Goal: Communication & Community: Answer question/provide support

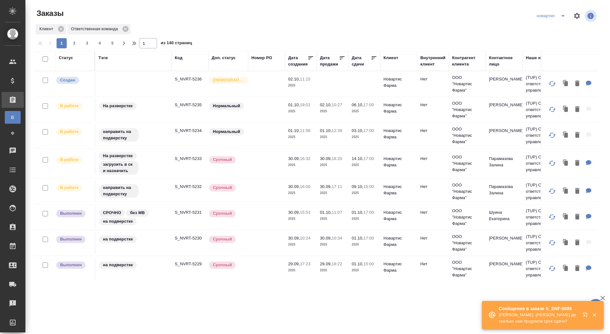
click at [562, 16] on icon "split button" at bounding box center [563, 16] width 3 height 2
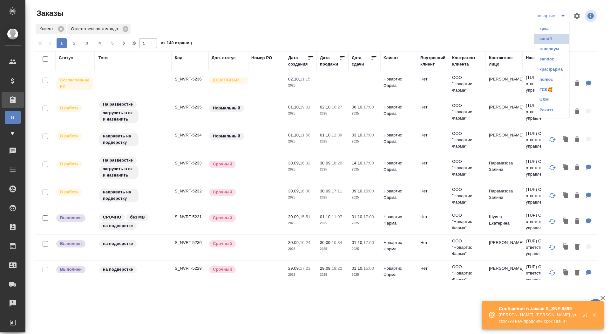
click at [544, 41] on li "sanofi" at bounding box center [552, 39] width 35 height 10
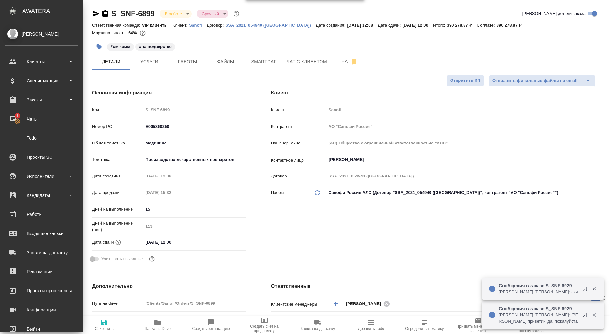
select select "RU"
click at [11, 122] on div "Чаты" at bounding box center [41, 119] width 73 height 10
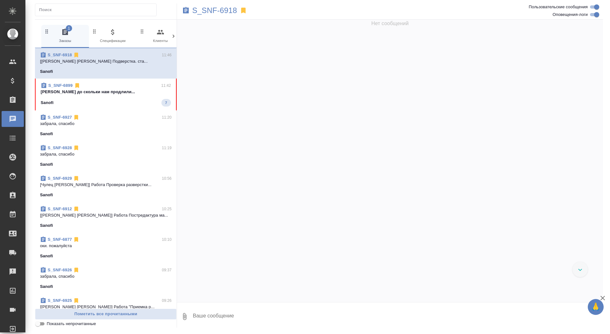
scroll to position [15728, 0]
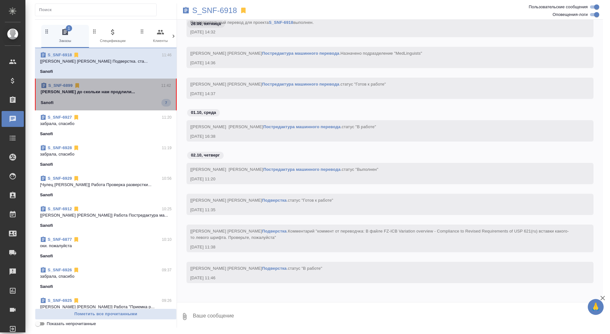
click at [91, 95] on p "Сайдашева Диляра до скольки нам продлили..." at bounding box center [106, 92] width 130 height 6
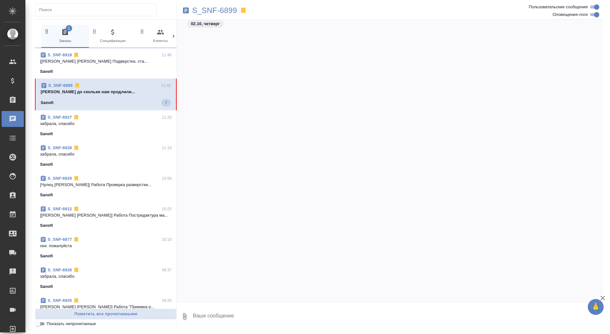
scroll to position [74282, 0]
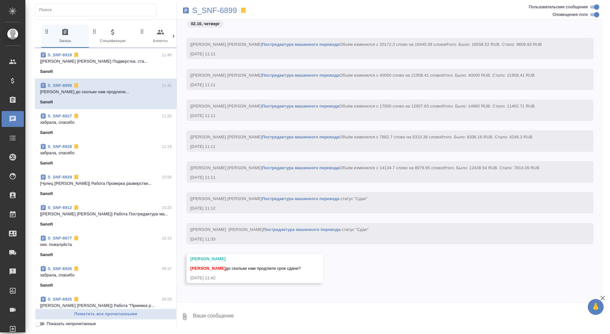
click at [255, 265] on div "Сайдашева Диляра до скольки нам продлили срок сдачи?" at bounding box center [245, 268] width 111 height 8
click at [228, 224] on button "Ответить на сообщение" at bounding box center [225, 230] width 70 height 12
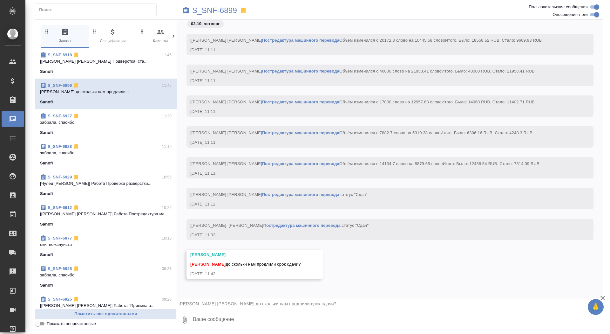
click at [250, 316] on textarea at bounding box center [397, 320] width 411 height 22
type textarea "как можно скорее просто сдать надо"
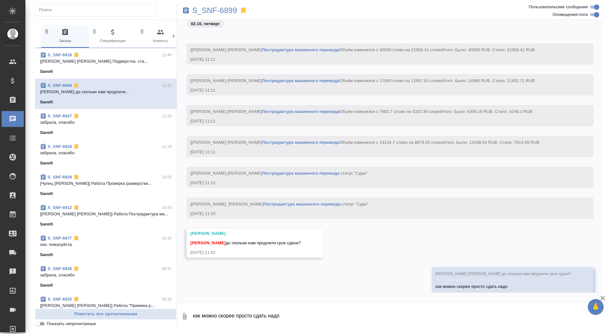
scroll to position [74325, 0]
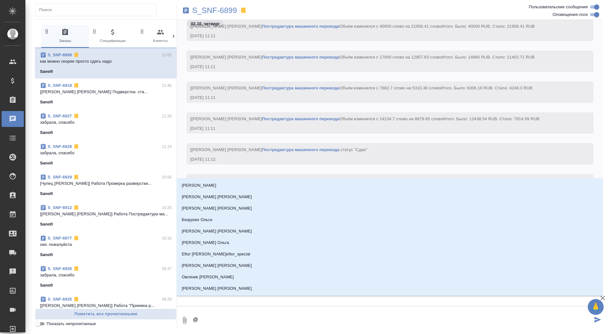
type textarea "@г"
type input "г"
type textarea "@го"
type input "го"
type textarea "@гор"
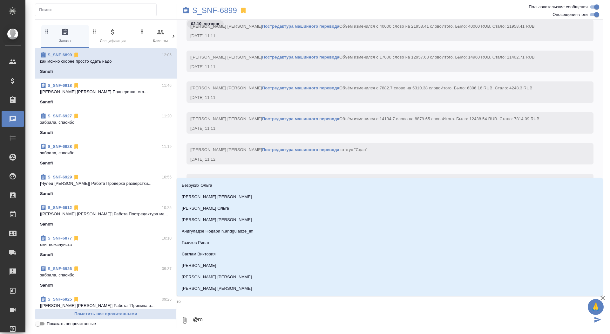
type input "гор"
type textarea "@горш"
type input "горш"
type textarea "@горшк"
type input "горшк"
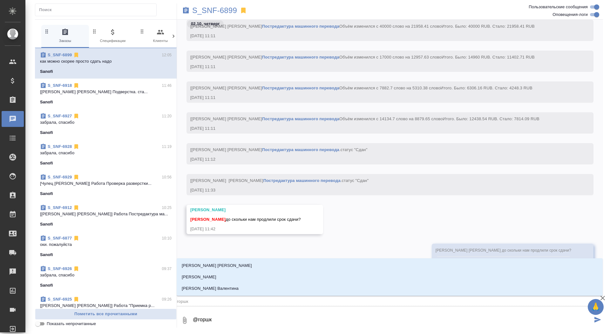
type textarea "@горшко"
type input "горшко"
click at [259, 289] on li "Горшкова Валентина" at bounding box center [390, 288] width 426 height 11
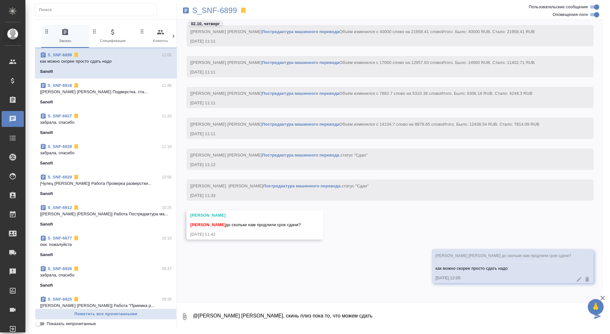
type textarea "@Горшкова Валентина Валечка, скинь плиз пока то, что можем сдать"
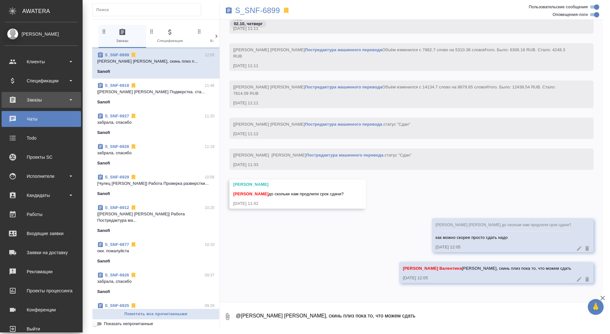
click at [16, 99] on div "Заказы" at bounding box center [41, 100] width 73 height 10
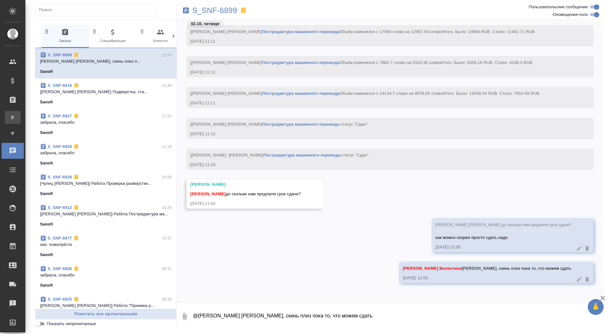
click at [10, 119] on div "Все заказы" at bounding box center [5, 117] width 10 height 6
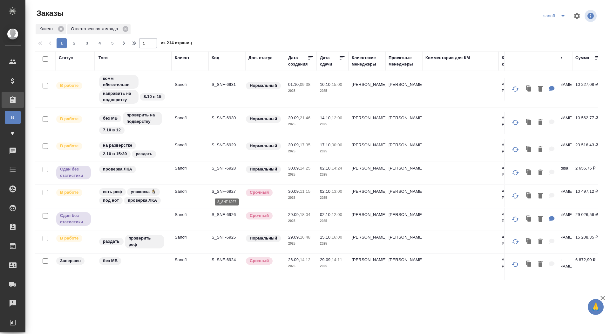
click at [227, 189] on p "S_SNF-6927" at bounding box center [227, 191] width 31 height 6
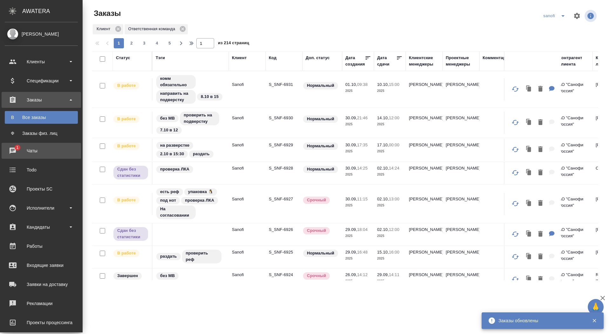
click at [15, 149] on div "Чаты" at bounding box center [41, 151] width 73 height 10
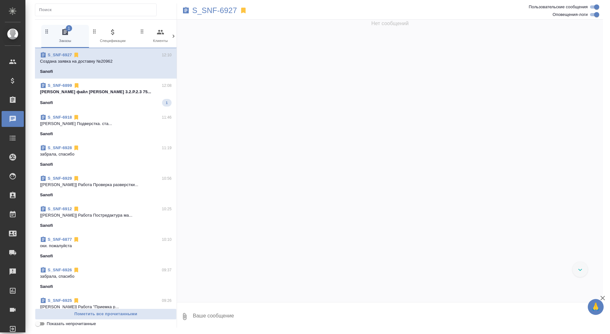
scroll to position [38907, 0]
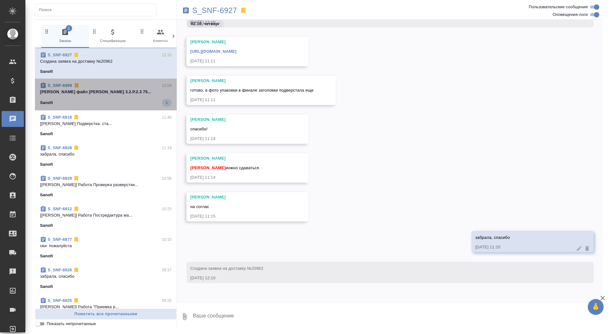
click at [105, 96] on span "S_SNF-6899 12:08 Арсеньева Вера файл Руслана 3.2.P.2.3 75... Sanofi 1" at bounding box center [106, 94] width 132 height 24
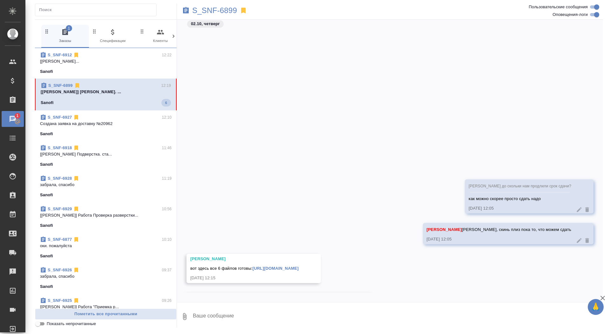
scroll to position [75250, 0]
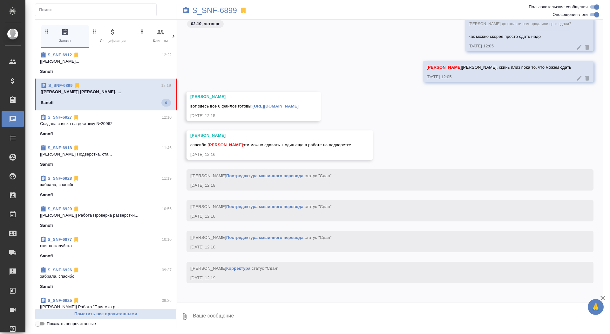
click at [222, 317] on textarea at bounding box center [397, 317] width 411 height 22
type textarea "спасибо, забрала"
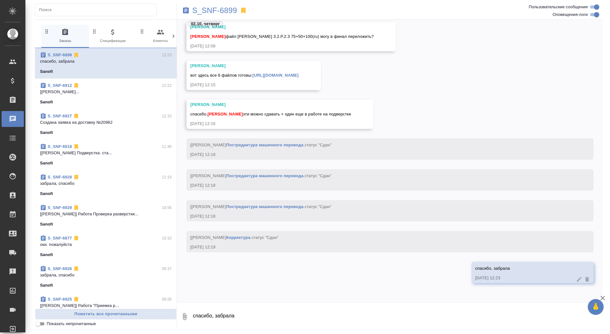
click at [299, 76] on link "https://drive.awatera.com/apps/files/files/10384593?dir=/Shares/Sanofi/Orders/S…" at bounding box center [276, 75] width 46 height 5
click at [230, 8] on p "S_SNF-6899" at bounding box center [214, 10] width 45 height 6
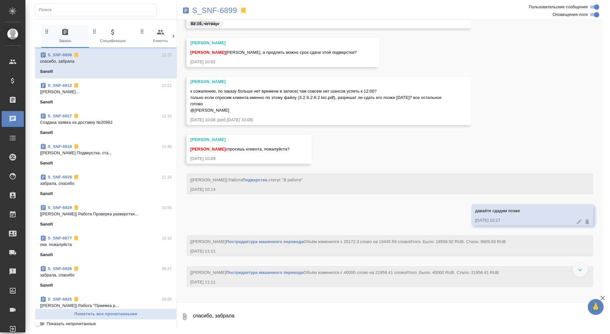
scroll to position [72699, 0]
drag, startPoint x: 302, startPoint y: 96, endPoint x: 329, endPoint y: 99, distance: 27.1
click at [329, 99] on span "к сожалению, по заказу больше нет времени в запасе( там совсем нет шансов успет…" at bounding box center [316, 100] width 252 height 24
copy span "3.2.S.2.6.2 tez"
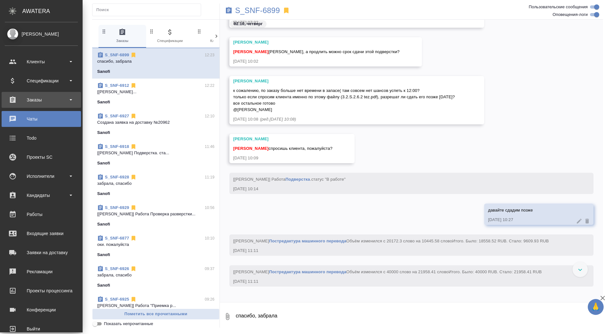
click at [19, 100] on div "Заказы" at bounding box center [41, 100] width 73 height 10
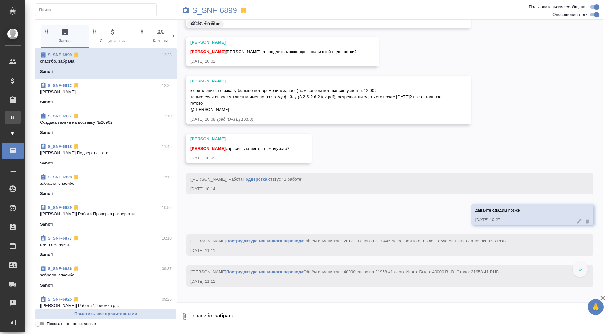
click at [10, 120] on div "Все заказы" at bounding box center [5, 117] width 10 height 6
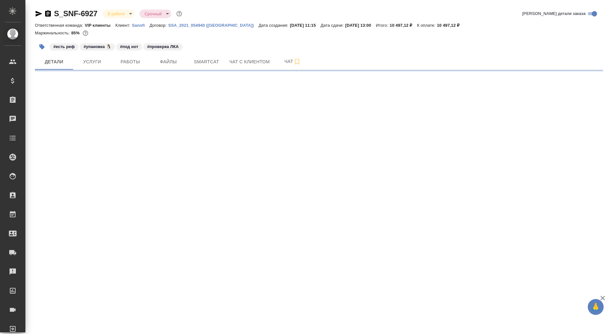
select select "RU"
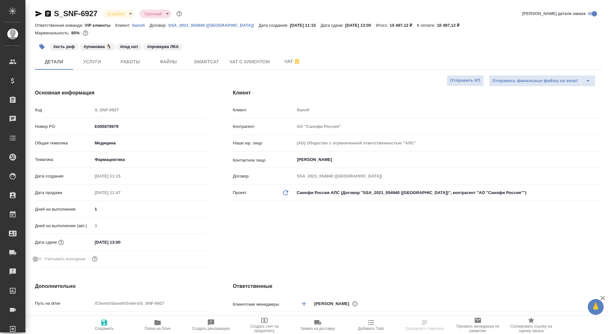
type textarea "x"
click at [38, 13] on icon "button" at bounding box center [39, 14] width 8 height 8
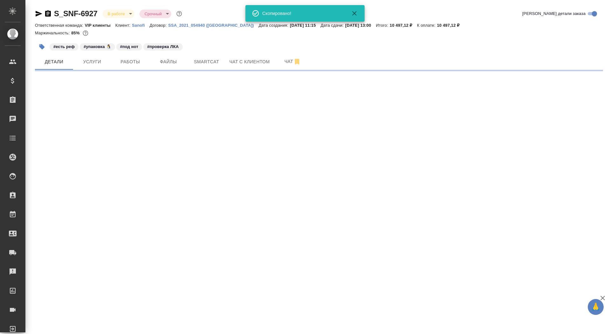
select select "RU"
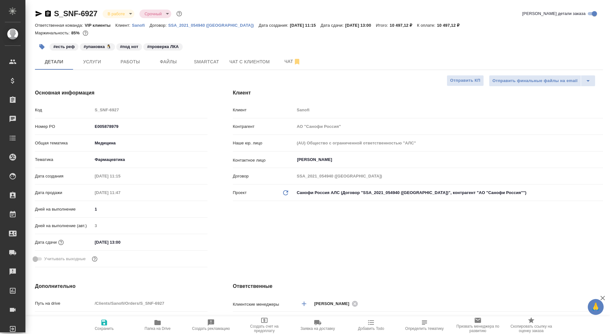
type textarea "x"
click at [166, 323] on span "Папка на Drive" at bounding box center [158, 325] width 46 height 12
type textarea "x"
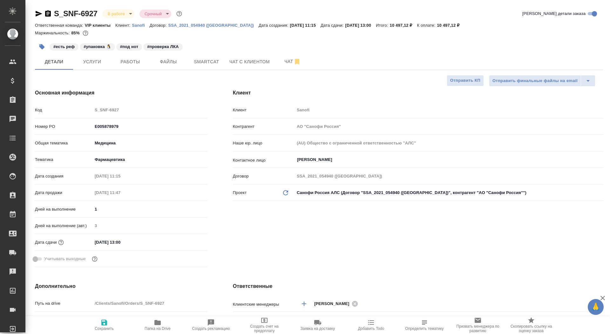
type textarea "x"
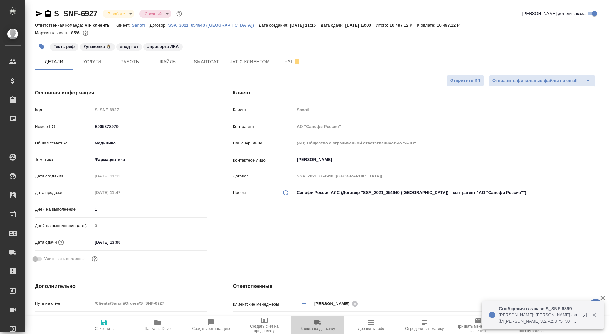
click at [321, 322] on icon "button" at bounding box center [318, 323] width 8 height 8
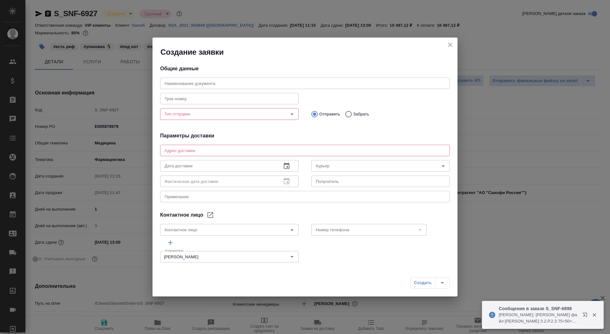
type input "Kivalina Alina"
click at [226, 114] on input "Тип отправки" at bounding box center [219, 114] width 114 height 8
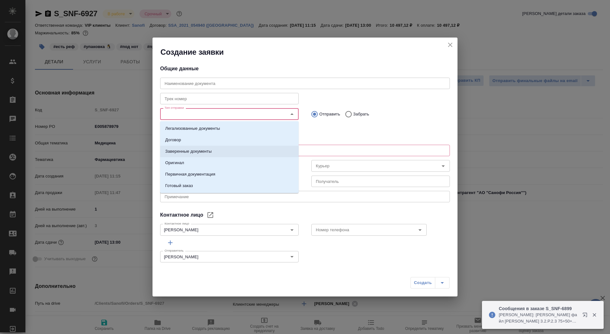
click at [218, 148] on li "Заверенные документы" at bounding box center [229, 151] width 139 height 11
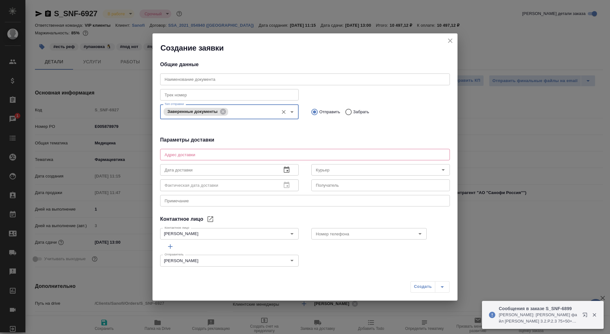
click at [253, 156] on textarea at bounding box center [305, 154] width 281 height 5
type textarea "Тверская, 22, БЦ Саммит, 7 этаж, почтовая комната Санофи"
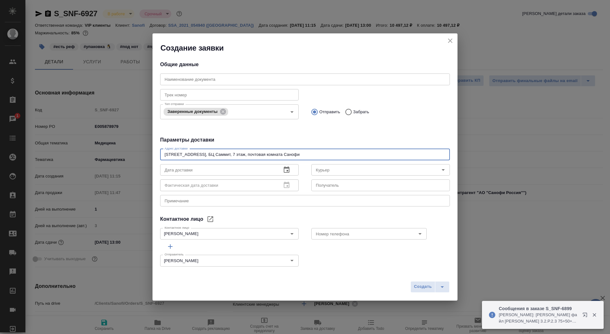
click at [239, 170] on input "text" at bounding box center [218, 169] width 116 height 11
click at [287, 172] on icon "button" at bounding box center [287, 169] width 6 height 6
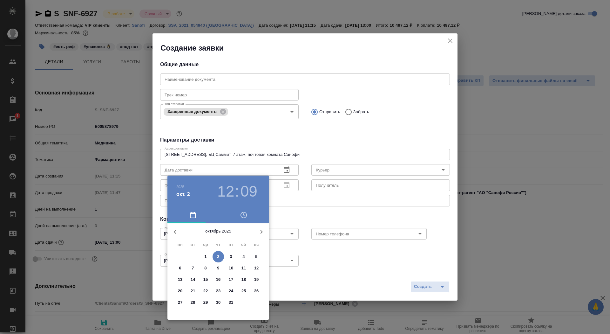
click at [230, 259] on span "3" at bounding box center [230, 256] width 11 height 6
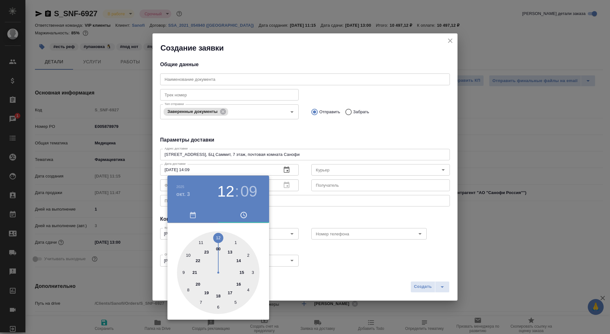
click at [238, 260] on div at bounding box center [218, 272] width 83 height 83
click at [217, 236] on div at bounding box center [218, 272] width 83 height 83
type input "03.10.2025 14:00"
click at [304, 228] on div at bounding box center [305, 167] width 610 height 334
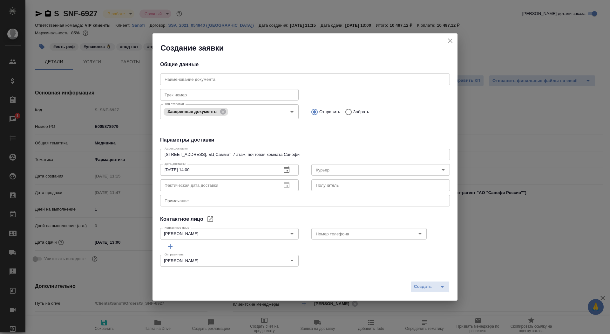
click at [355, 185] on input "text" at bounding box center [381, 184] width 139 height 11
type input "Кивалина Алина"
click at [255, 199] on textarea at bounding box center [305, 200] width 281 height 5
type textarea "сити3 - санофи"
click at [442, 283] on icon "split button" at bounding box center [443, 287] width 8 height 8
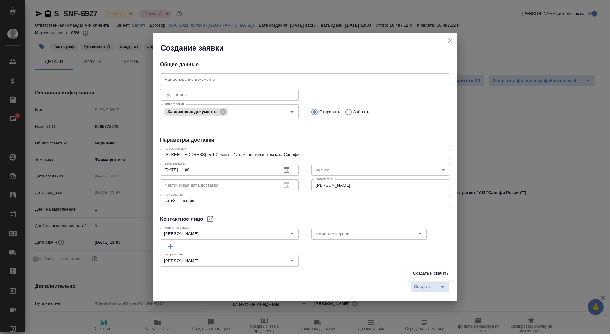
click at [440, 274] on li "Создать и скачать" at bounding box center [431, 273] width 46 height 10
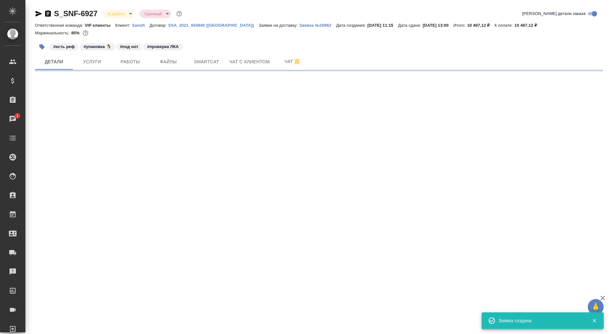
select select "RU"
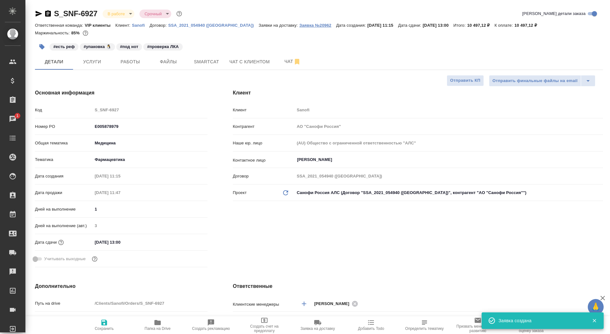
type textarea "x"
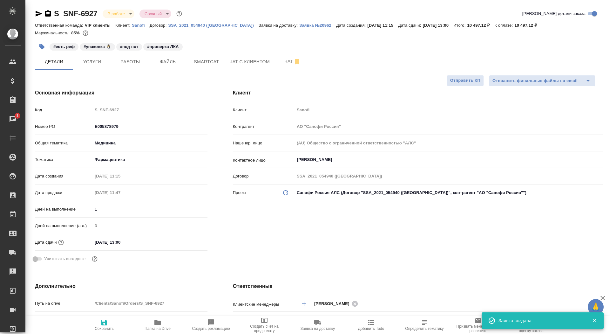
type textarea "x"
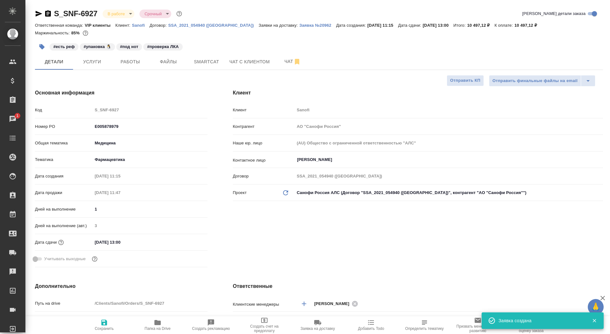
type textarea "x"
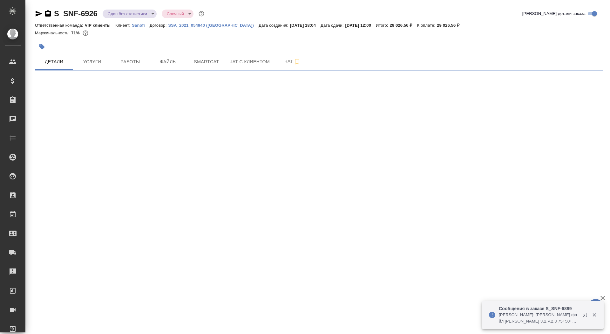
select select "RU"
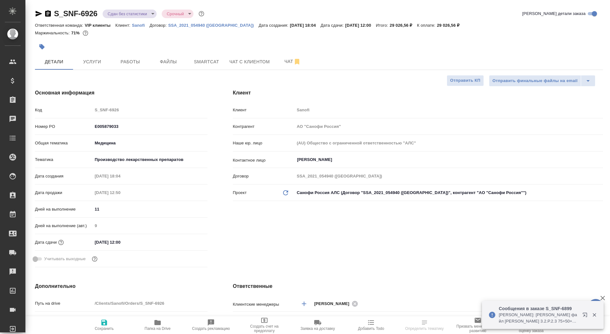
type textarea "x"
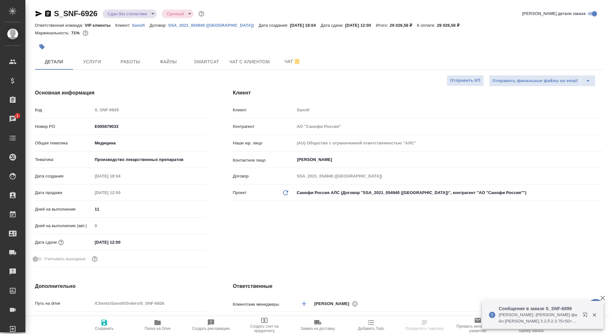
type textarea "x"
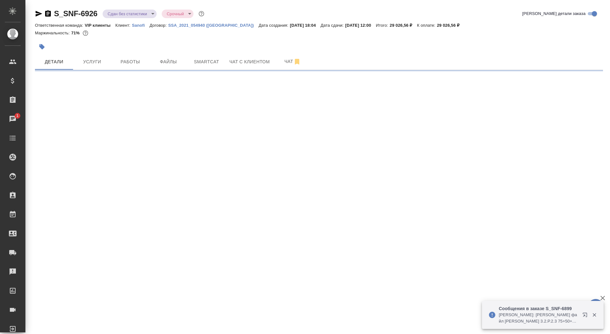
select select "RU"
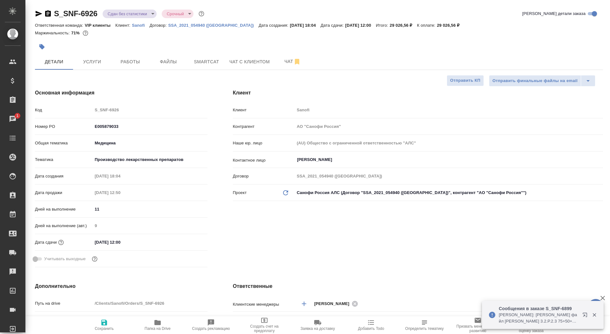
type textarea "x"
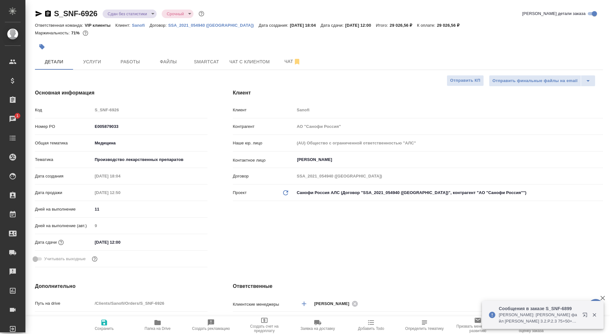
type textarea "x"
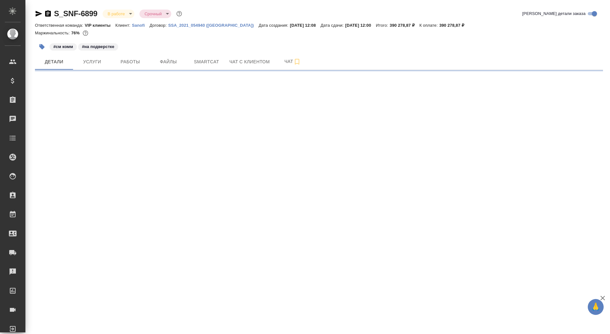
click at [48, 12] on icon "button" at bounding box center [48, 14] width 8 height 8
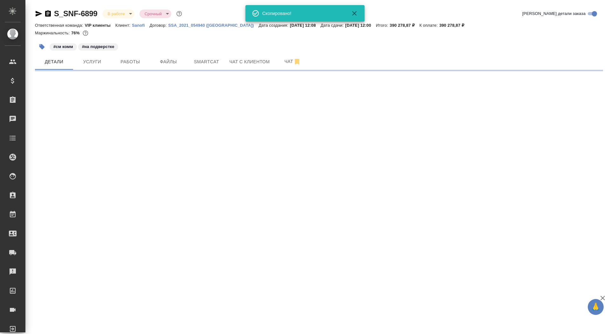
select select "RU"
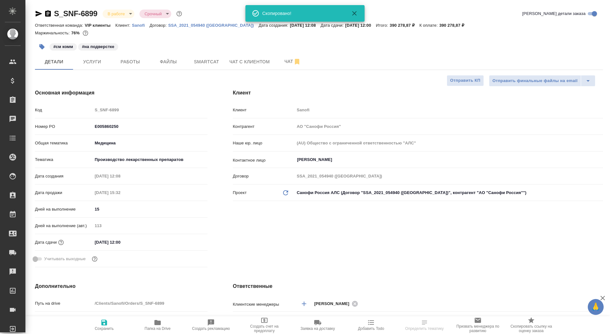
type textarea "x"
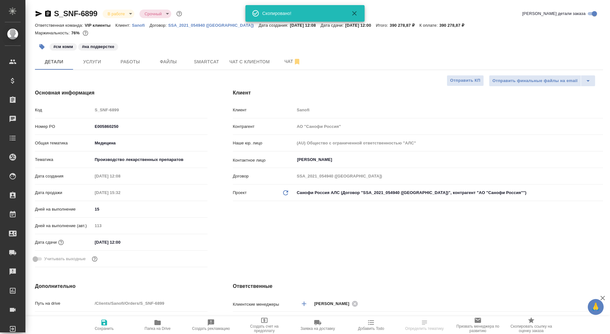
type textarea "x"
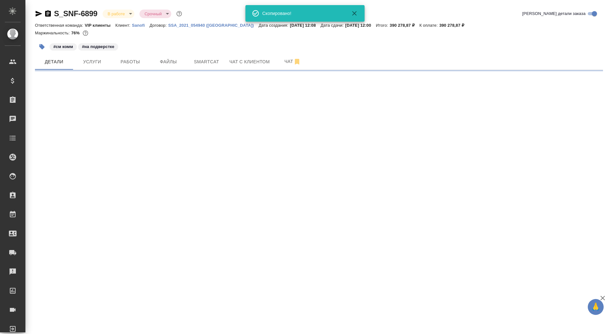
select select "RU"
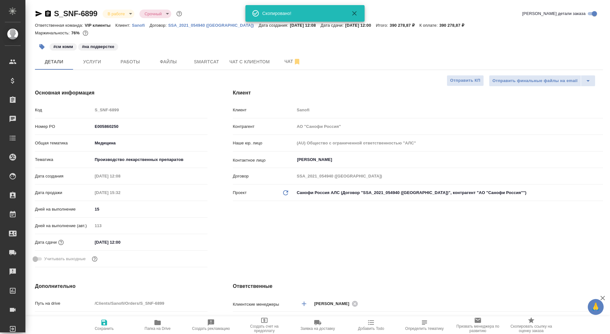
type textarea "x"
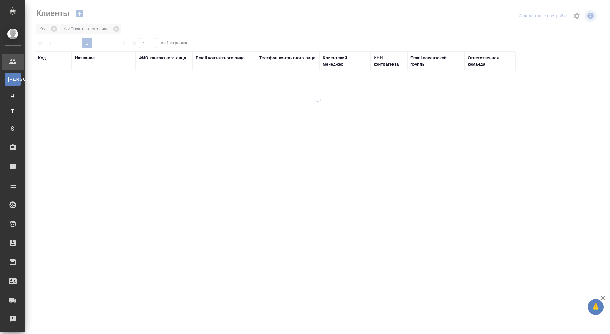
select select "RU"
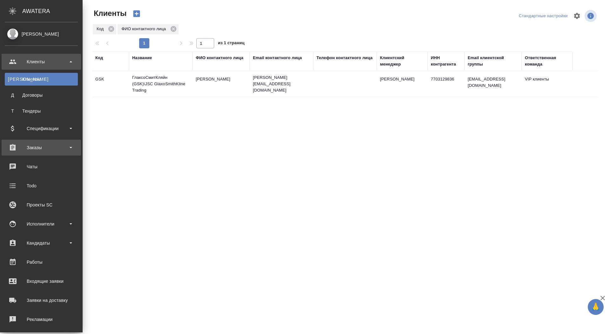
click at [22, 146] on div "Заказы" at bounding box center [41, 148] width 73 height 10
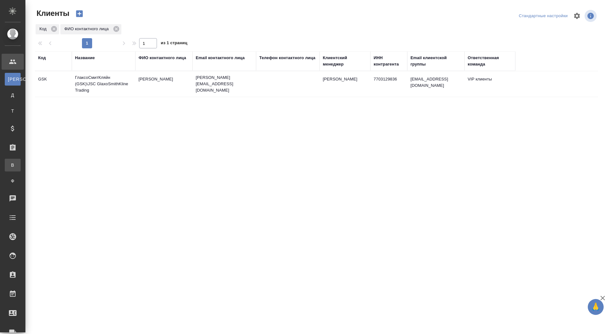
click at [21, 160] on link "В Все заказы" at bounding box center [13, 165] width 16 height 13
